Goal: Communication & Community: Share content

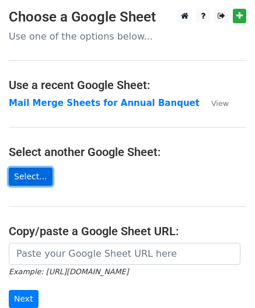
click at [33, 173] on link "Select..." at bounding box center [31, 177] width 44 height 18
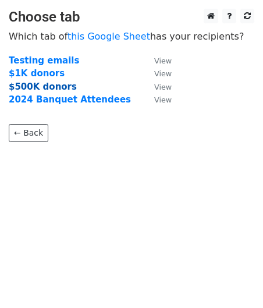
click at [38, 86] on strong "$500K donors" at bounding box center [43, 87] width 68 height 10
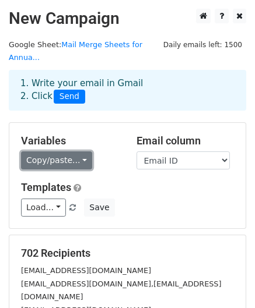
click at [80, 151] on link "Copy/paste..." at bounding box center [56, 160] width 71 height 18
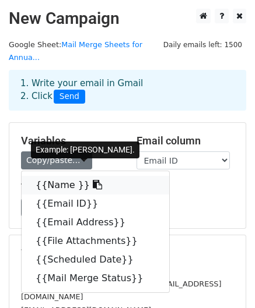
click at [64, 176] on link "{{Name }}" at bounding box center [95, 185] width 147 height 19
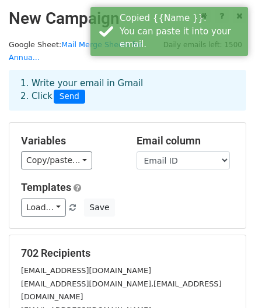
scroll to position [58, 0]
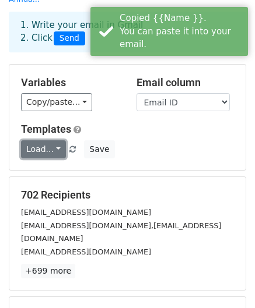
click at [54, 140] on link "Load..." at bounding box center [43, 149] width 45 height 18
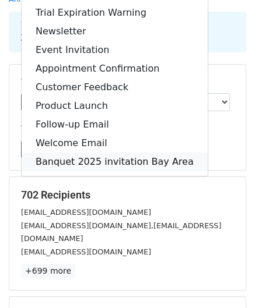
click at [98, 153] on link "Banquet 2025 invitation Bay Area" at bounding box center [115, 162] width 186 height 19
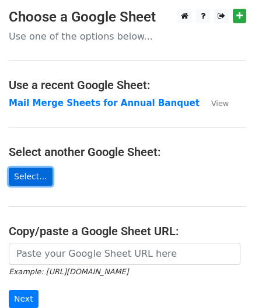
click at [40, 179] on link "Select..." at bounding box center [31, 177] width 44 height 18
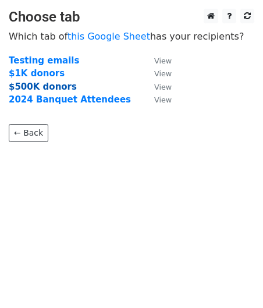
click at [43, 84] on strong "$500K donors" at bounding box center [43, 87] width 68 height 10
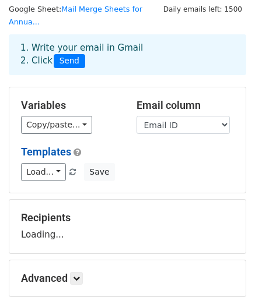
scroll to position [58, 0]
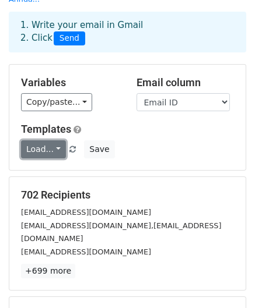
click at [50, 140] on link "Load..." at bounding box center [43, 149] width 45 height 18
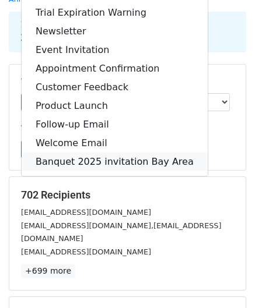
click at [79, 153] on link "Banquet 2025 invitation Bay Area" at bounding box center [115, 162] width 186 height 19
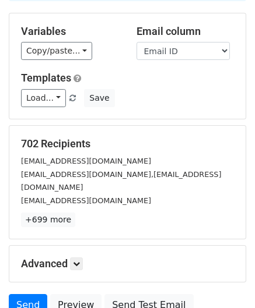
scroll to position [175, 0]
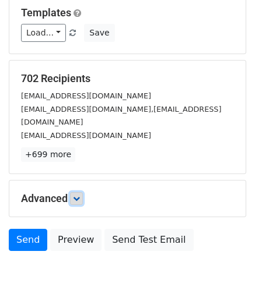
click at [77, 195] on icon at bounding box center [76, 198] width 7 height 7
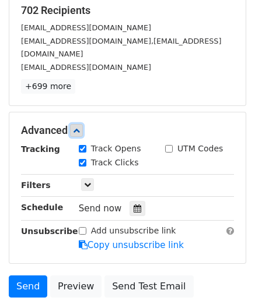
scroll to position [185, 0]
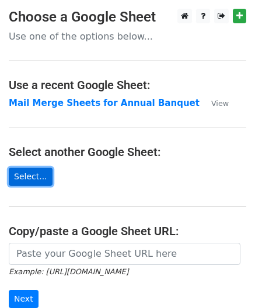
click at [41, 171] on link "Select..." at bounding box center [31, 177] width 44 height 18
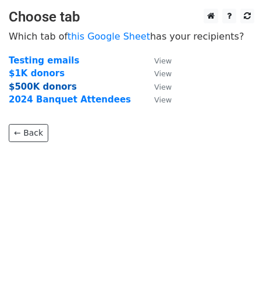
click at [45, 87] on strong "$500K donors" at bounding box center [43, 87] width 68 height 10
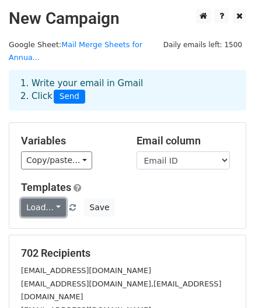
click at [52, 199] on link "Load..." at bounding box center [43, 208] width 45 height 18
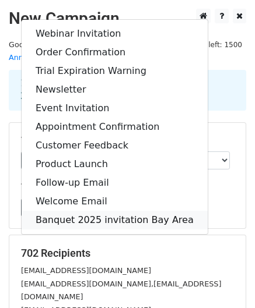
click at [67, 211] on link "Banquet 2025 invitation Bay Area" at bounding box center [115, 220] width 186 height 19
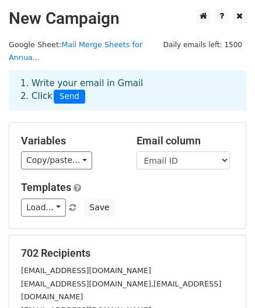
click at [105, 199] on div "Load... Webinar Invitation Order Confirmation Trial Expiration Warning Newslett…" at bounding box center [127, 208] width 230 height 18
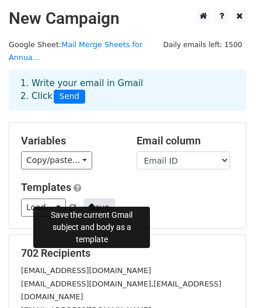
click at [97, 199] on button "Save" at bounding box center [99, 208] width 30 height 18
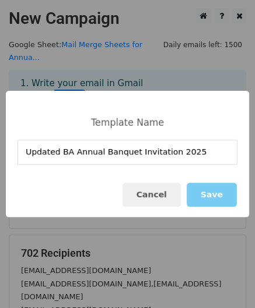
type input "Updated BA Annual Banquet Invitation 2025"
click at [208, 193] on button "Save" at bounding box center [211, 195] width 50 height 24
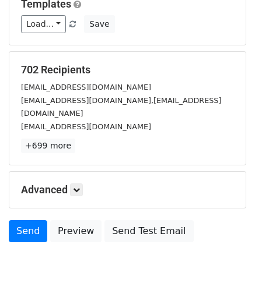
scroll to position [188, 0]
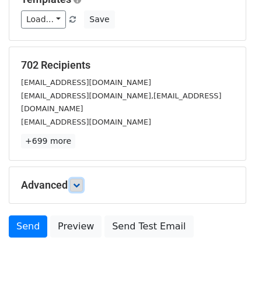
click at [80, 179] on link at bounding box center [76, 185] width 13 height 13
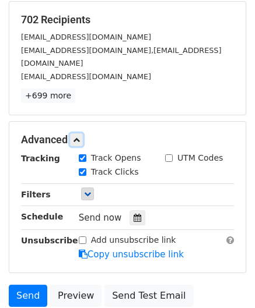
scroll to position [302, 0]
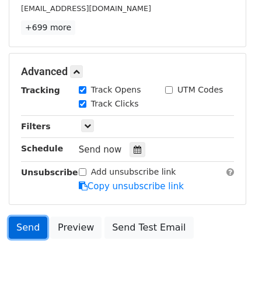
click at [34, 217] on link "Send" at bounding box center [28, 228] width 38 height 22
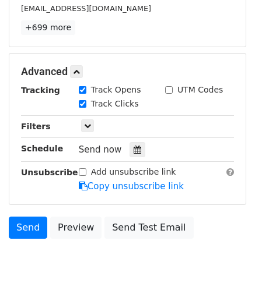
click at [37, 110] on div "Tracking Track Opens UTM Codes Track Clicks Filters Only include spreadsheet ro…" at bounding box center [127, 138] width 213 height 109
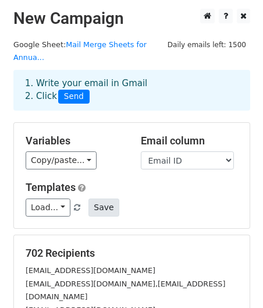
scroll to position [117, 0]
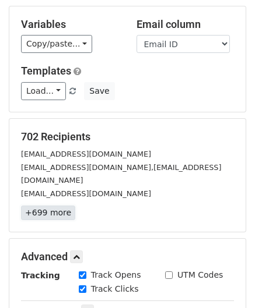
click at [50, 206] on link "+699 more" at bounding box center [48, 213] width 54 height 15
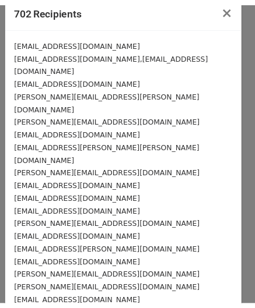
scroll to position [0, 0]
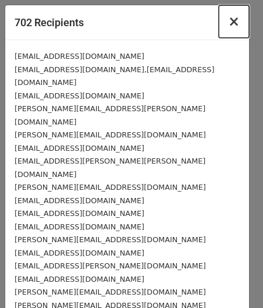
click at [228, 24] on span "×" at bounding box center [234, 21] width 12 height 16
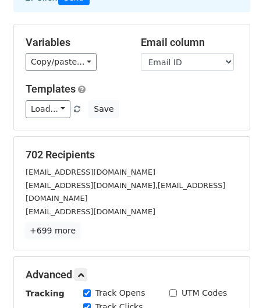
scroll to position [117, 0]
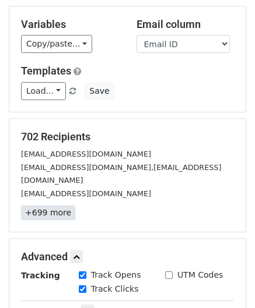
click at [56, 206] on link "+699 more" at bounding box center [48, 213] width 54 height 15
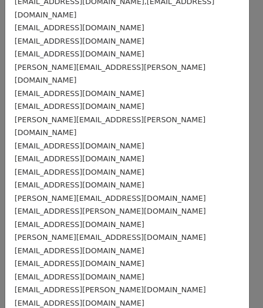
scroll to position [9026, 0]
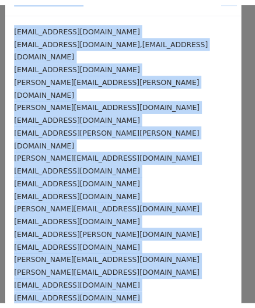
scroll to position [0, 0]
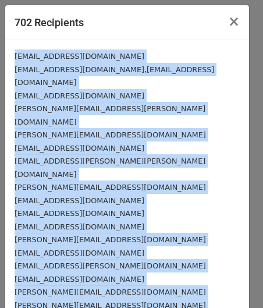
drag, startPoint x: 113, startPoint y: 249, endPoint x: 15, endPoint y: 52, distance: 219.9
click at [228, 23] on span "×" at bounding box center [234, 21] width 12 height 16
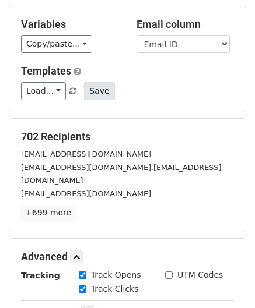
scroll to position [233, 0]
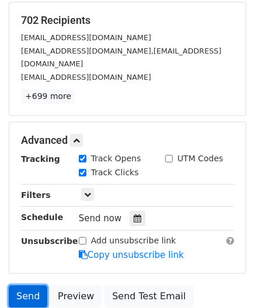
click at [26, 286] on link "Send" at bounding box center [28, 297] width 38 height 22
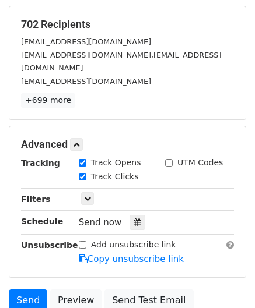
scroll to position [117, 0]
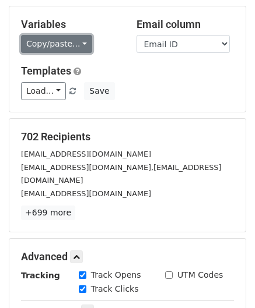
click at [72, 35] on link "Copy/paste..." at bounding box center [56, 44] width 71 height 18
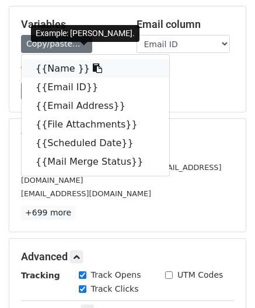
click at [64, 59] on link "{{Name }}" at bounding box center [95, 68] width 147 height 19
copy div "kalifornier@hotmail.com replyback@hotmail.com,powertech7@yahoo.com abhilash410@…"
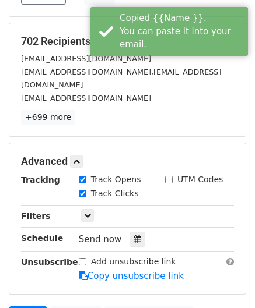
scroll to position [302, 0]
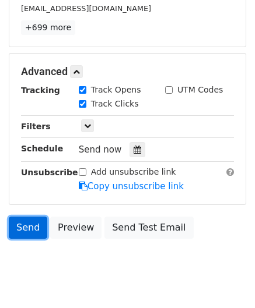
click at [19, 217] on link "Send" at bounding box center [28, 228] width 38 height 22
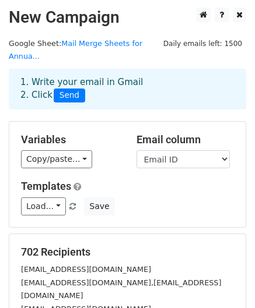
scroll to position [0, 0]
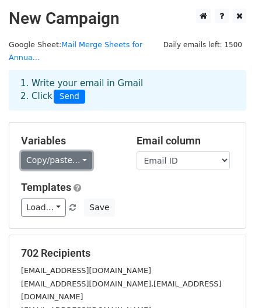
click at [75, 151] on link "Copy/paste..." at bounding box center [56, 160] width 71 height 18
click at [73, 151] on link "Copy/paste..." at bounding box center [56, 160] width 71 height 18
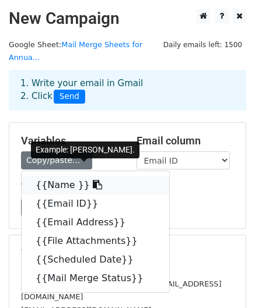
click at [62, 176] on link "{{Name }}" at bounding box center [95, 185] width 147 height 19
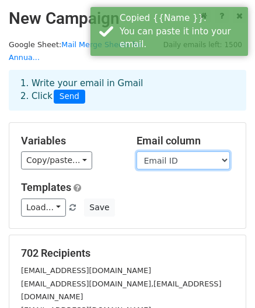
click at [220, 151] on select "Name Email ID Email Address File Attachments Scheduled Date Mail Merge Status" at bounding box center [182, 160] width 93 height 18
click at [136, 151] on select "Name Email ID Email Address File Attachments Scheduled Date Mail Merge Status" at bounding box center [182, 160] width 93 height 18
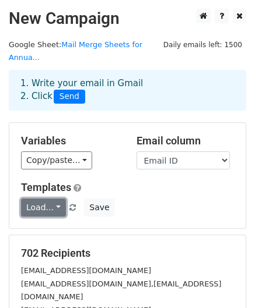
click at [52, 199] on link "Load..." at bounding box center [43, 208] width 45 height 18
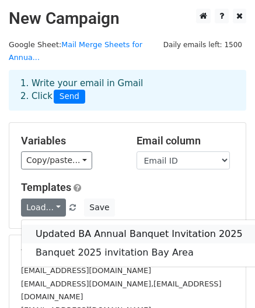
click at [57, 225] on link "Updated BA Annual Banquet Invitation 2025" at bounding box center [139, 234] width 235 height 19
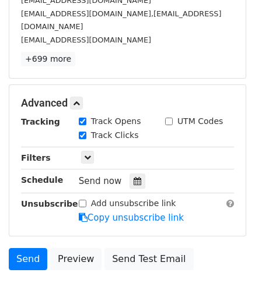
scroll to position [302, 0]
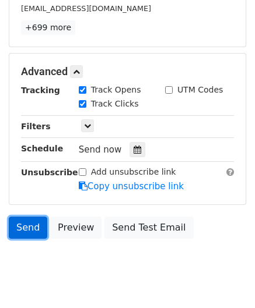
click at [28, 217] on link "Send" at bounding box center [28, 228] width 38 height 22
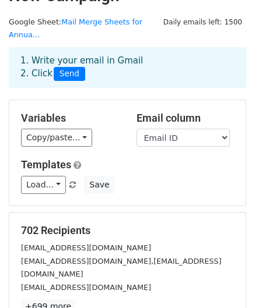
scroll to position [10, 0]
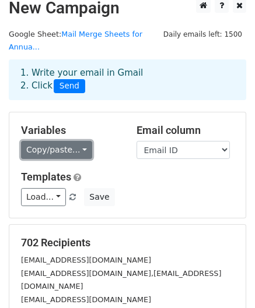
click at [72, 141] on link "Copy/paste..." at bounding box center [56, 150] width 71 height 18
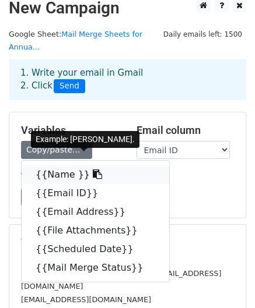
click at [55, 165] on link "{{Name }}" at bounding box center [95, 174] width 147 height 19
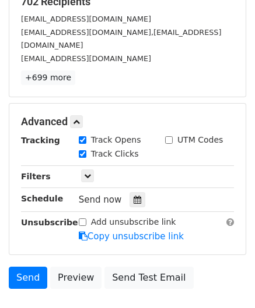
scroll to position [302, 0]
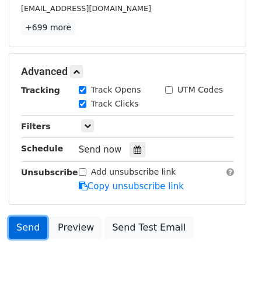
click at [22, 217] on link "Send" at bounding box center [28, 228] width 38 height 22
click at [29, 217] on link "Send" at bounding box center [28, 228] width 38 height 22
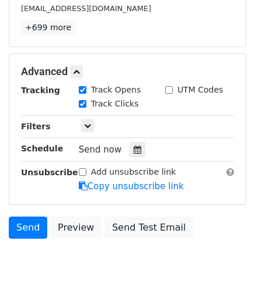
click at [98, 145] on span "Send now" at bounding box center [100, 150] width 43 height 10
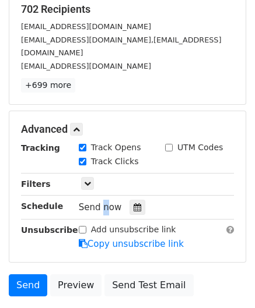
scroll to position [185, 0]
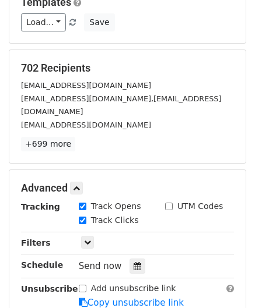
click at [161, 259] on div "Send now" at bounding box center [147, 267] width 137 height 16
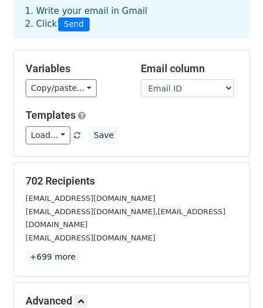
scroll to position [69, 0]
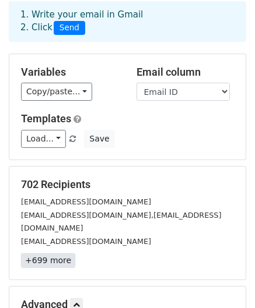
click at [44, 253] on link "+699 more" at bounding box center [48, 260] width 54 height 15
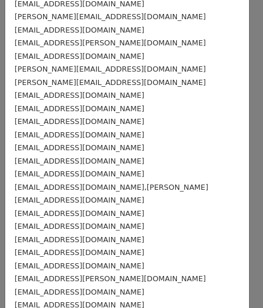
scroll to position [233, 0]
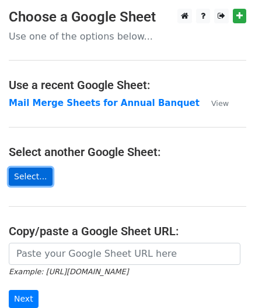
click at [31, 178] on link "Select..." at bounding box center [31, 177] width 44 height 18
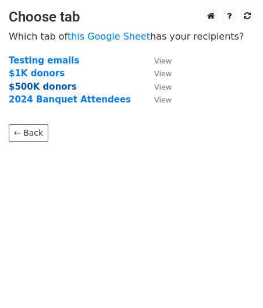
click at [37, 83] on strong "$500K donors" at bounding box center [43, 87] width 68 height 10
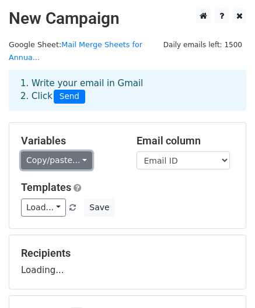
click at [79, 151] on link "Copy/paste..." at bounding box center [56, 160] width 71 height 18
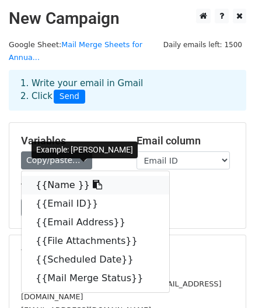
click at [59, 176] on link "{{Name }}" at bounding box center [95, 185] width 147 height 19
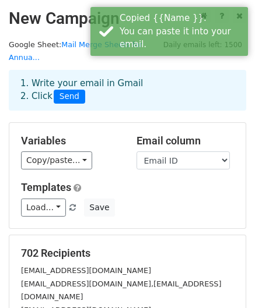
scroll to position [58, 0]
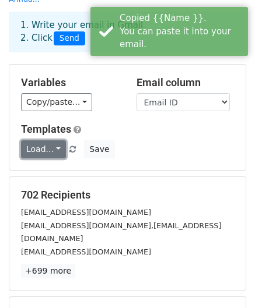
click at [52, 140] on link "Load..." at bounding box center [43, 149] width 45 height 18
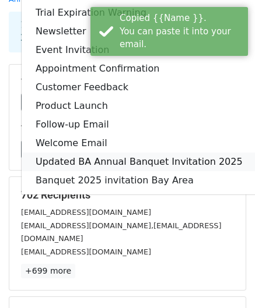
click at [52, 153] on link "Updated BA Annual Banquet Invitation 2025" at bounding box center [139, 162] width 235 height 19
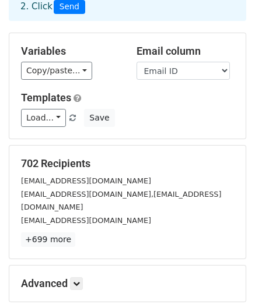
scroll to position [117, 0]
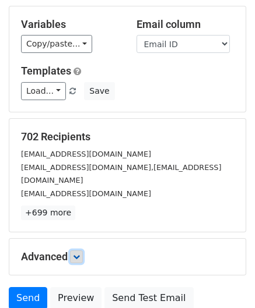
click at [75, 253] on icon at bounding box center [76, 256] width 7 height 7
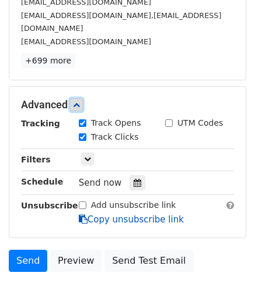
scroll to position [302, 0]
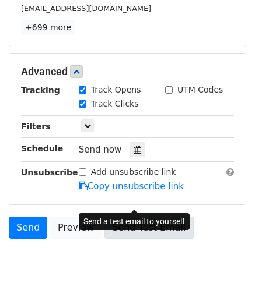
click at [126, 217] on link "Send Test Email" at bounding box center [148, 228] width 89 height 22
click at [107, 217] on link "Send Test Email" at bounding box center [148, 228] width 89 height 22
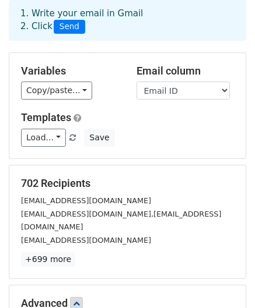
scroll to position [69, 0]
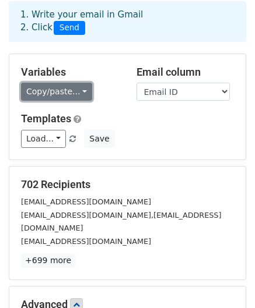
click at [79, 83] on link "Copy/paste..." at bounding box center [56, 92] width 71 height 18
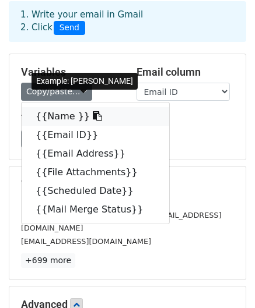
click at [65, 107] on link "{{Name }}" at bounding box center [95, 116] width 147 height 19
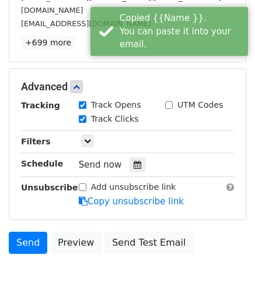
scroll to position [302, 0]
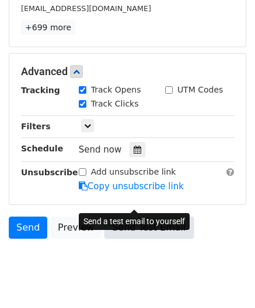
click at [122, 217] on link "Send Test Email" at bounding box center [148, 228] width 89 height 22
click at [105, 217] on link "Send Test Email" at bounding box center [148, 228] width 89 height 22
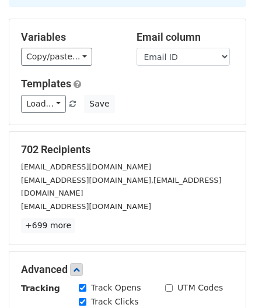
scroll to position [10, 0]
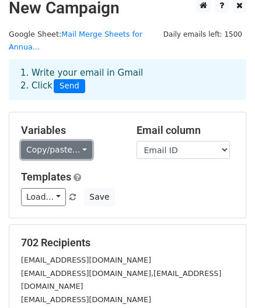
click at [80, 141] on link "Copy/paste..." at bounding box center [56, 150] width 71 height 18
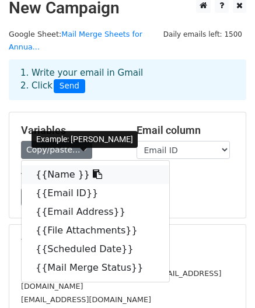
click at [93, 170] on icon at bounding box center [97, 174] width 9 height 9
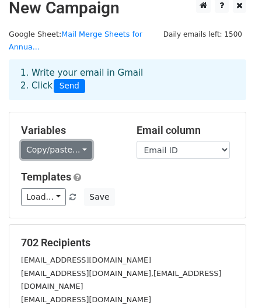
click at [75, 141] on link "Copy/paste..." at bounding box center [56, 150] width 71 height 18
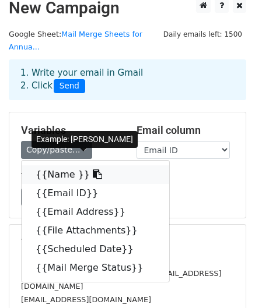
click at [58, 165] on link "{{Name }}" at bounding box center [95, 174] width 147 height 19
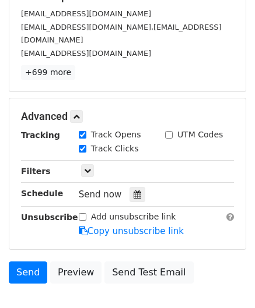
scroll to position [302, 0]
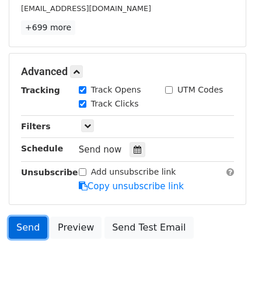
click at [34, 217] on link "Send" at bounding box center [28, 228] width 38 height 22
